Goal: Task Accomplishment & Management: Manage account settings

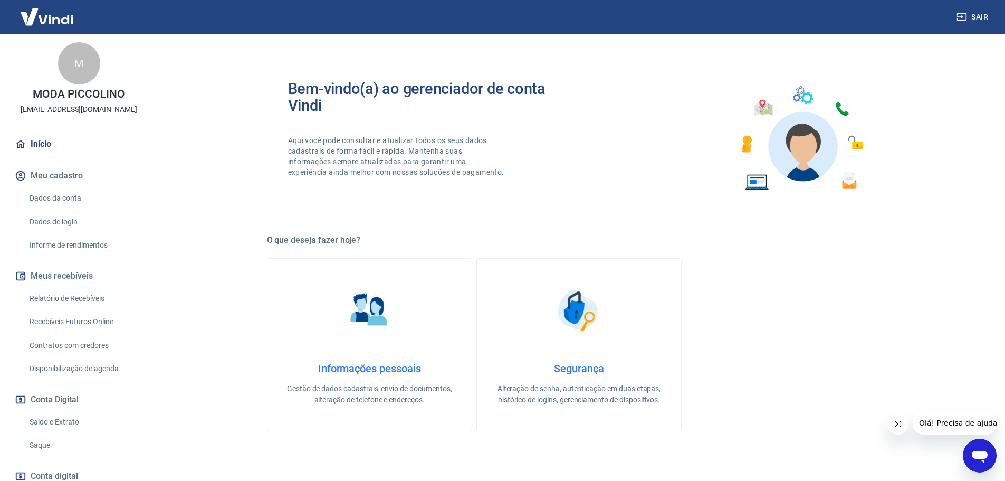
click at [64, 423] on link "Saldo e Extrato" at bounding box center [85, 422] width 120 height 22
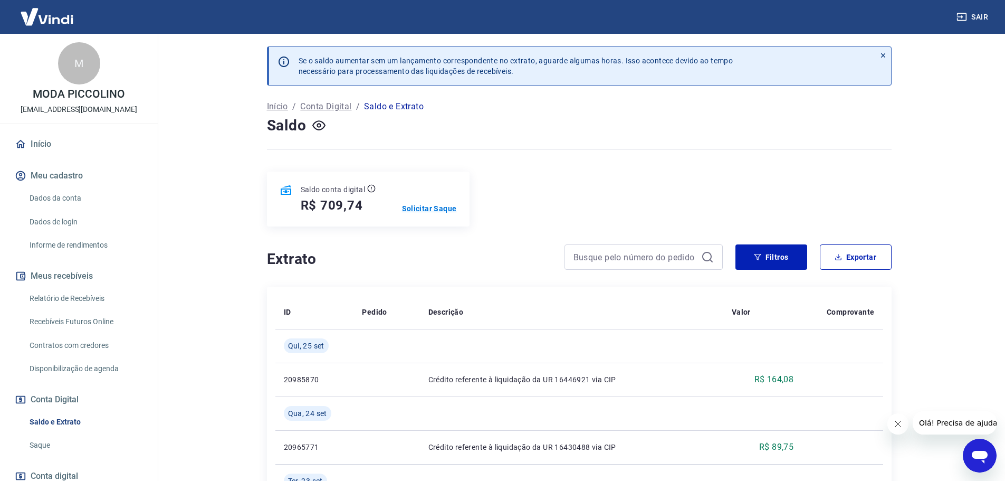
click at [423, 204] on p "Solicitar Saque" at bounding box center [429, 208] width 55 height 11
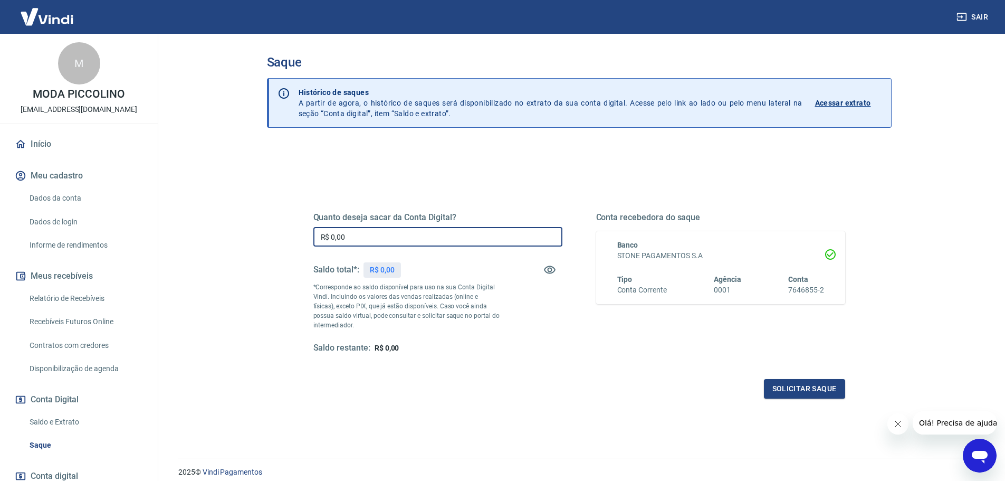
click at [462, 243] on input "R$ 0,00" at bounding box center [437, 237] width 249 height 20
click at [463, 242] on input "R$ 0,00" at bounding box center [437, 237] width 249 height 20
type input "R$ 709,74"
click at [795, 394] on button "Solicitar saque" at bounding box center [804, 389] width 81 height 20
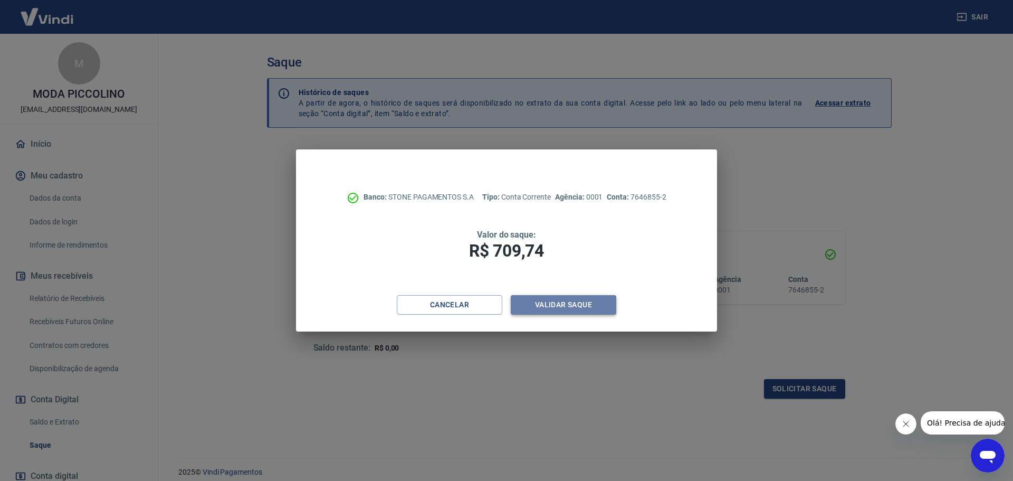
click at [551, 304] on button "Validar saque" at bounding box center [564, 305] width 106 height 20
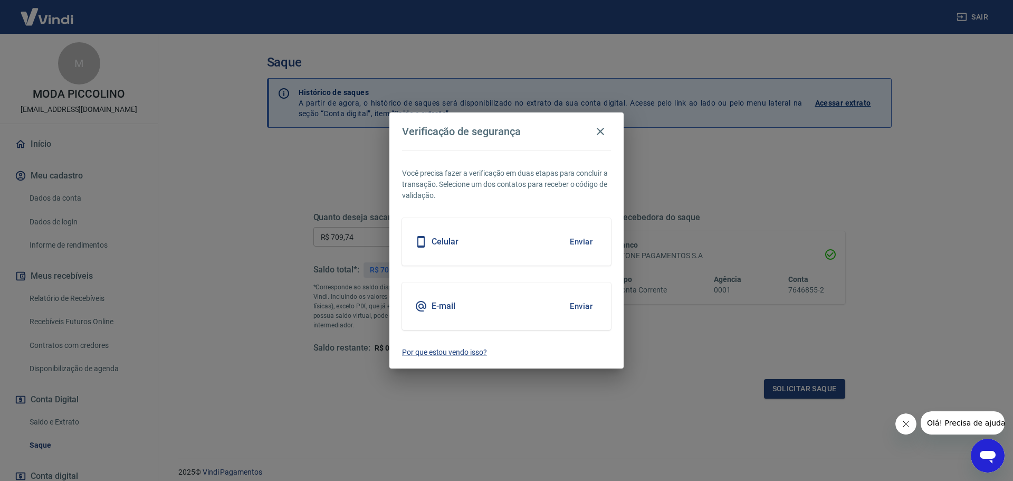
click at [584, 313] on button "Enviar" at bounding box center [581, 306] width 34 height 22
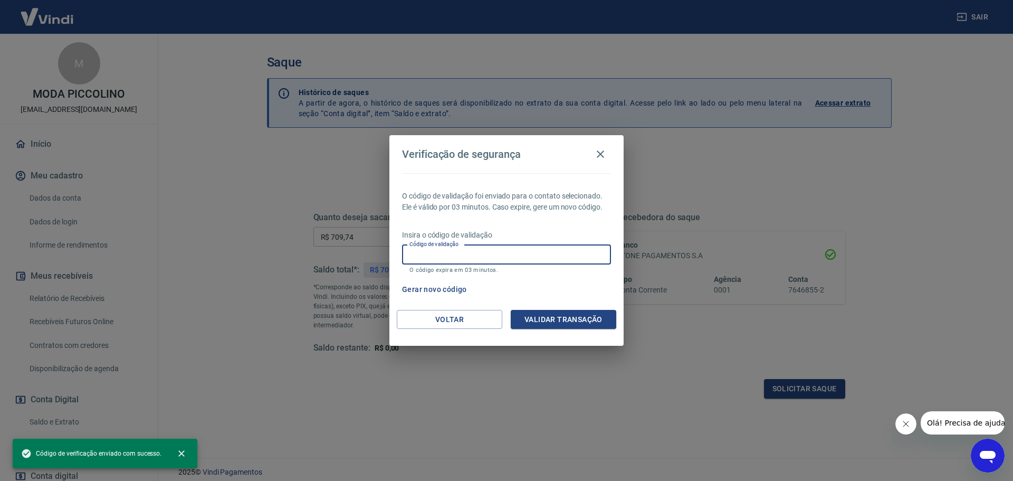
click at [503, 256] on input "Código de validação" at bounding box center [506, 255] width 209 height 20
paste input "892718"
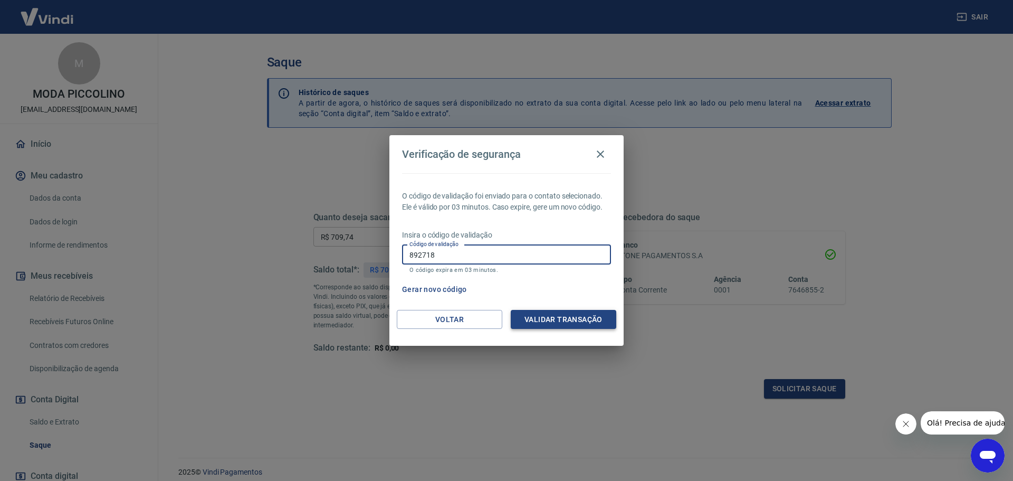
type input "892718"
click at [540, 318] on button "Validar transação" at bounding box center [564, 320] width 106 height 20
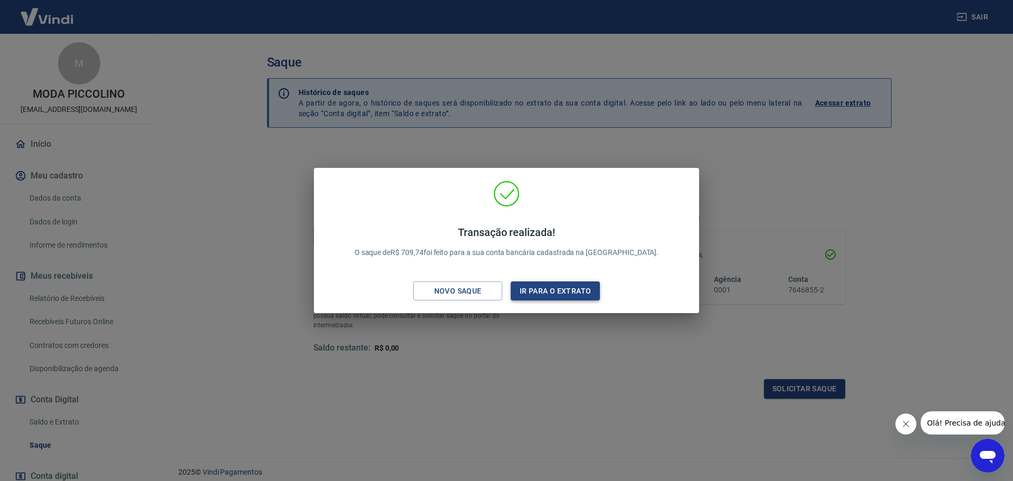
click at [542, 289] on button "Ir para o extrato" at bounding box center [555, 291] width 89 height 20
